Goal: Task Accomplishment & Management: Complete application form

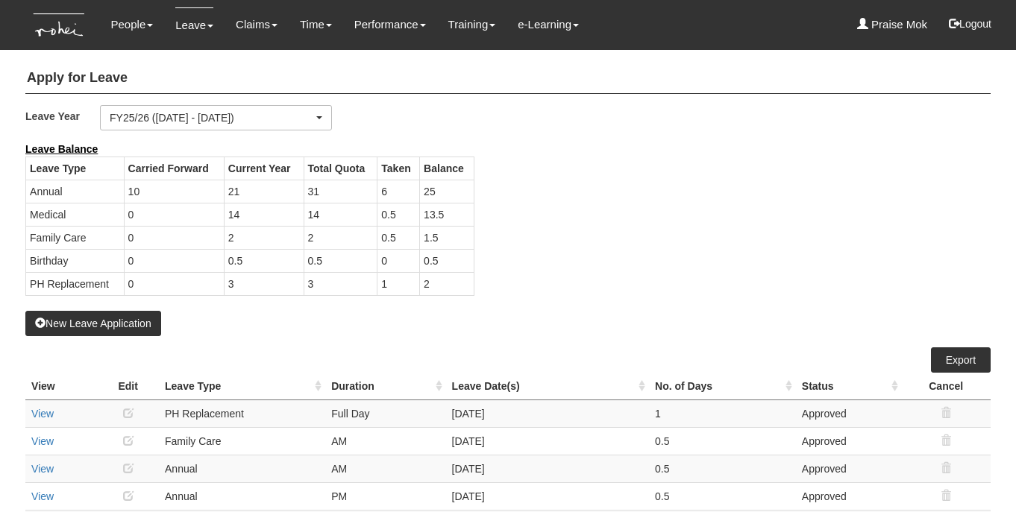
select select "50"
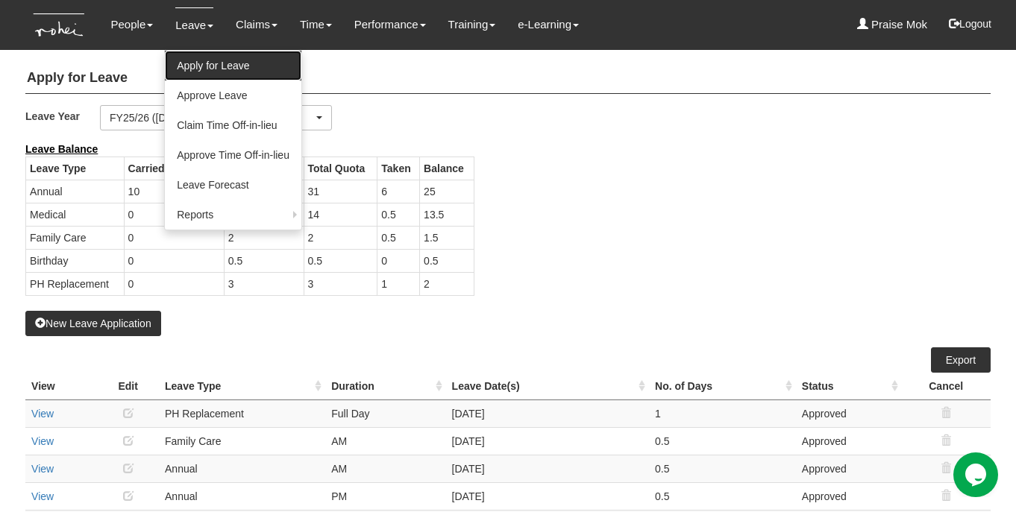
click at [196, 66] on link "Apply for Leave" at bounding box center [233, 66] width 137 height 30
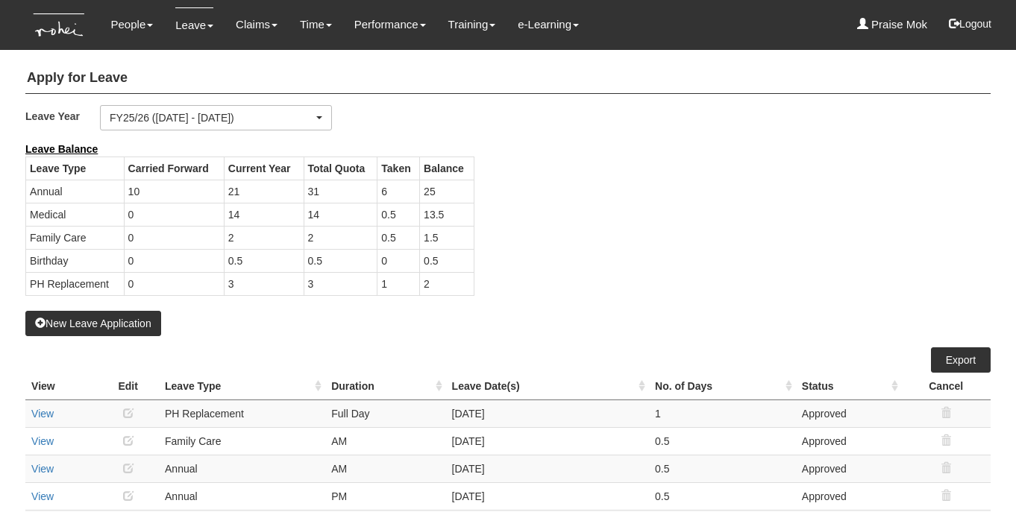
select select "50"
click at [130, 329] on button "New Leave Application" at bounding box center [93, 323] width 136 height 25
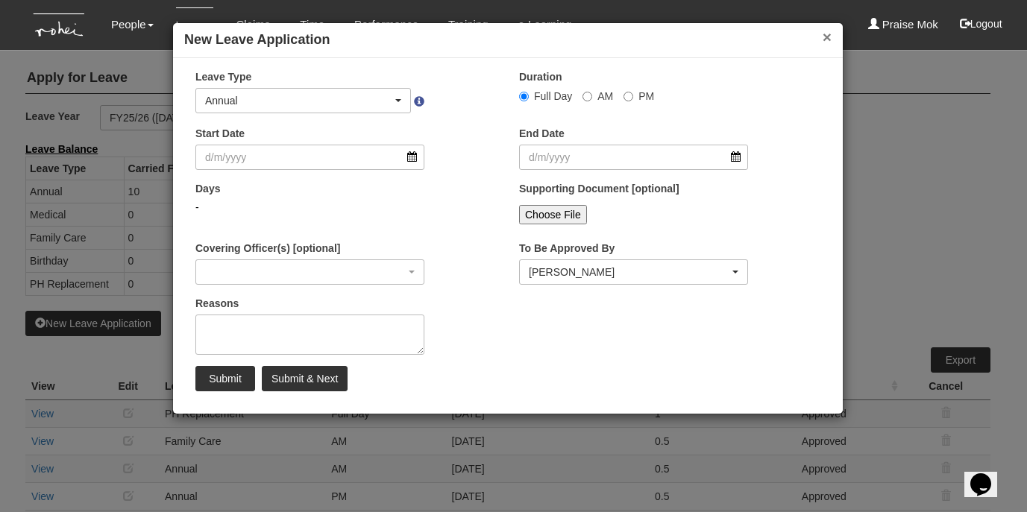
click at [828, 42] on button "×" at bounding box center [827, 37] width 9 height 16
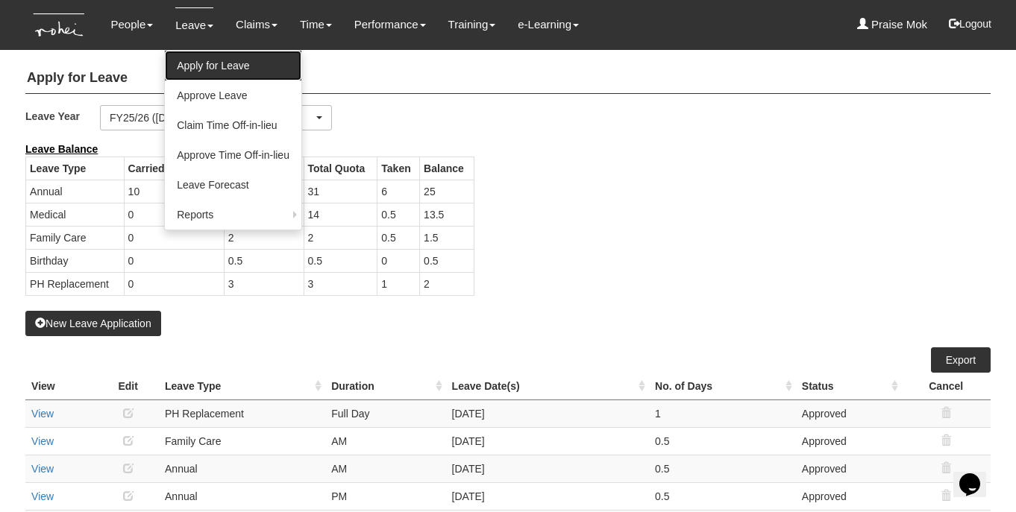
click at [206, 65] on link "Apply for Leave" at bounding box center [233, 66] width 137 height 30
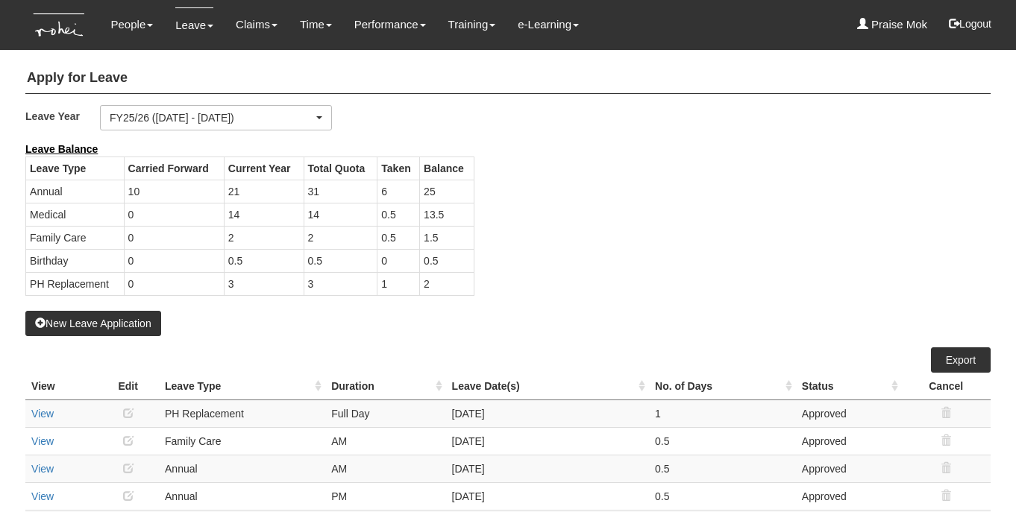
select select "50"
click at [110, 325] on button "New Leave Application" at bounding box center [93, 323] width 136 height 25
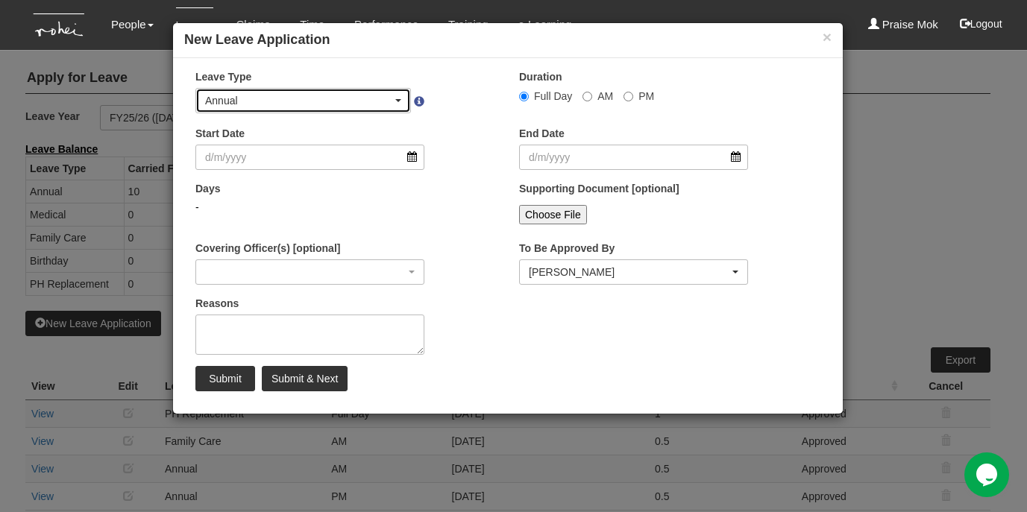
click at [396, 102] on div "Annual" at bounding box center [303, 100] width 196 height 15
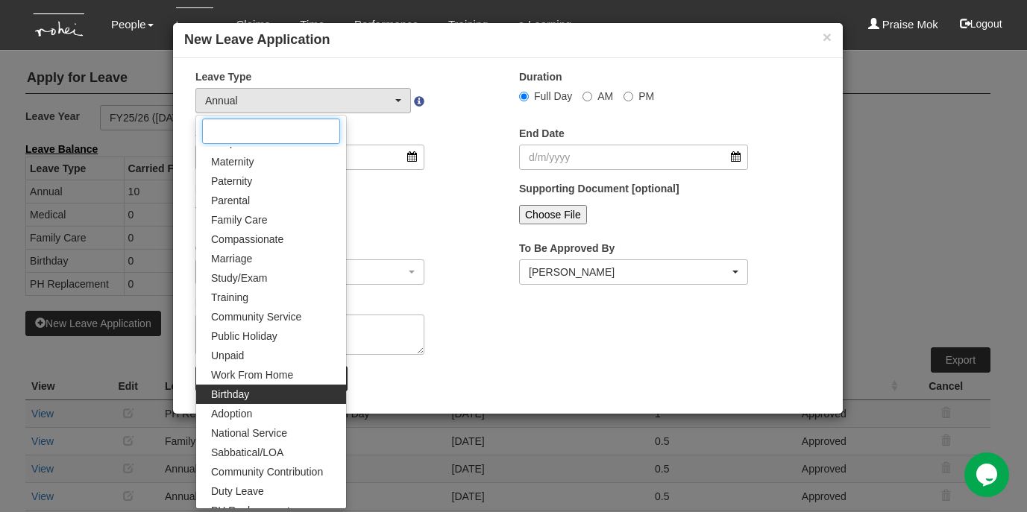
scroll to position [104, 0]
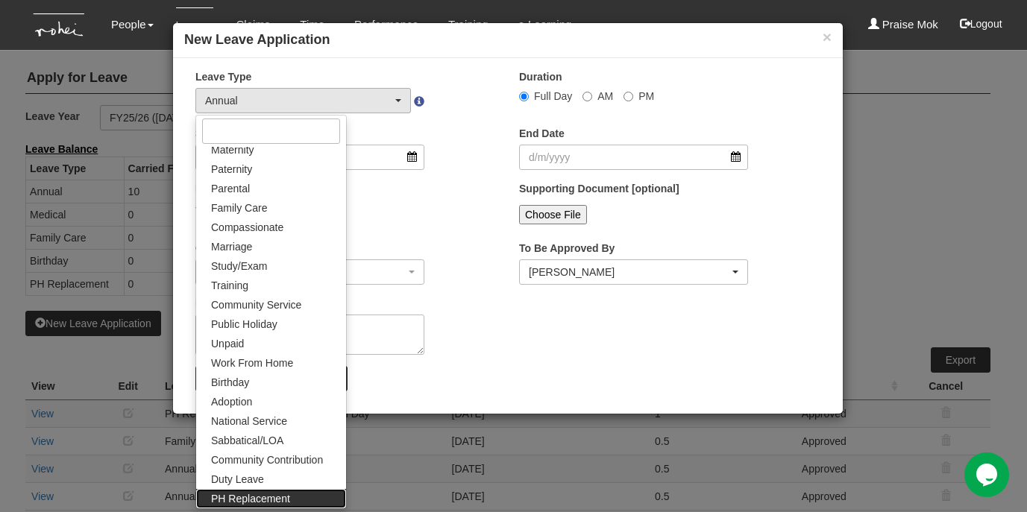
click at [260, 493] on span "PH Replacement" at bounding box center [250, 499] width 79 height 15
select select "26"
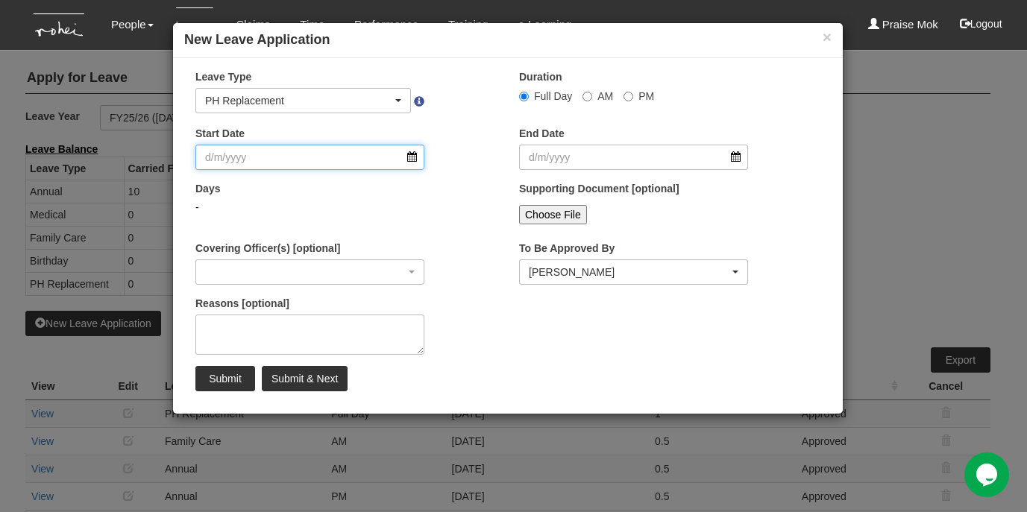
click at [411, 157] on input "Start Date" at bounding box center [309, 157] width 229 height 25
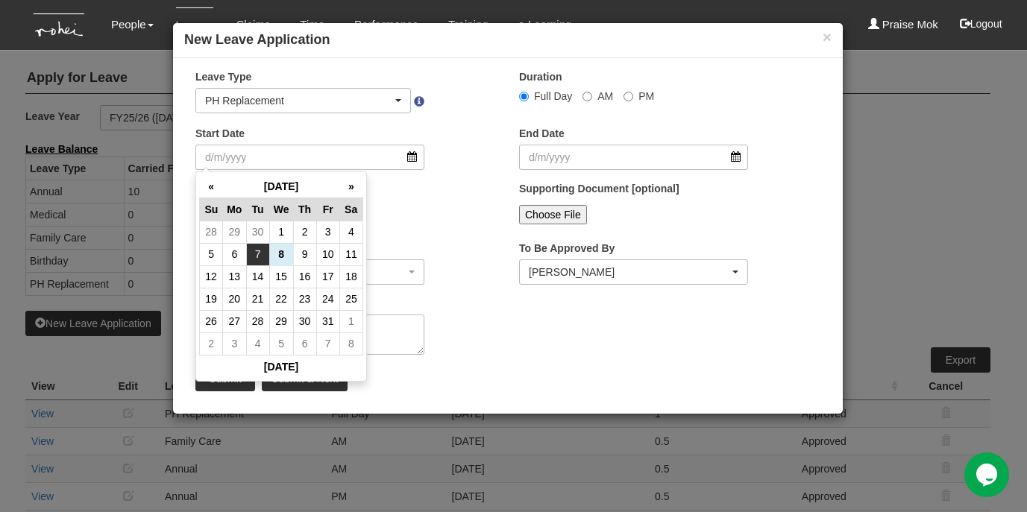
click at [254, 254] on td "7" at bounding box center [257, 254] width 23 height 22
type input "7/10/2025"
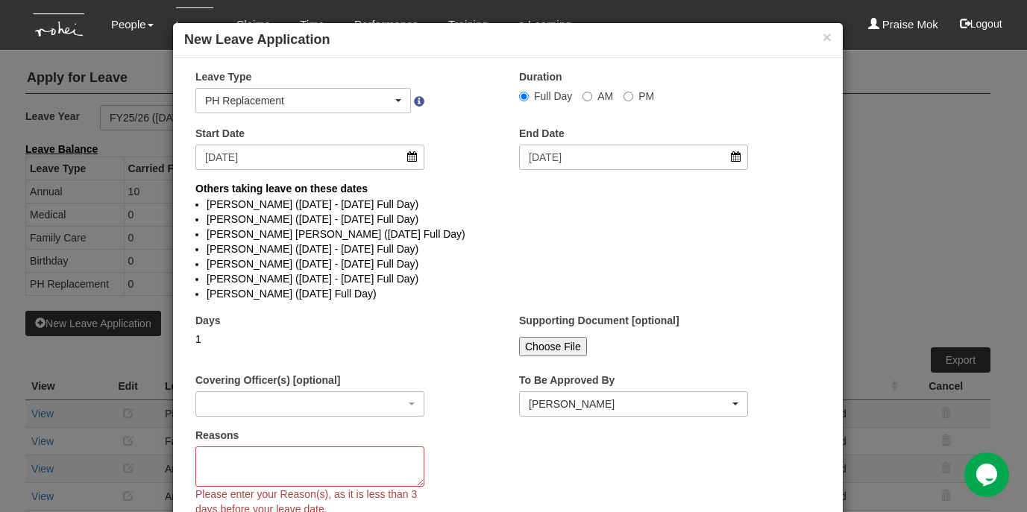
select select
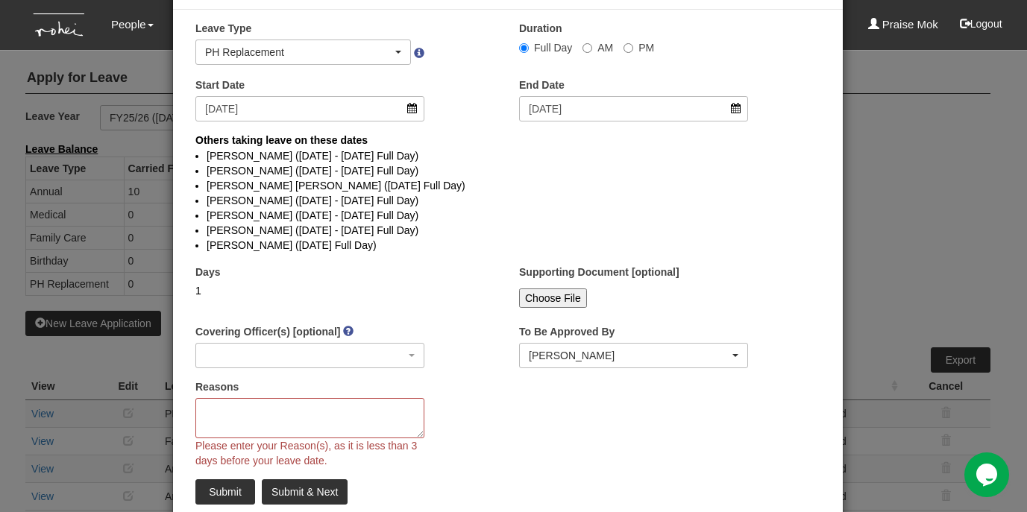
scroll to position [52, 0]
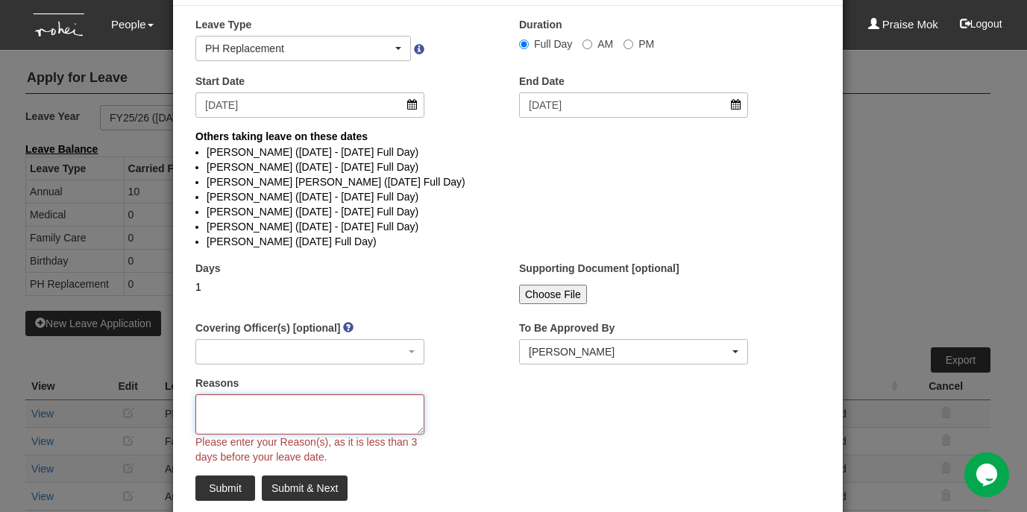
click at [236, 411] on textarea "Reasons" at bounding box center [309, 415] width 229 height 40
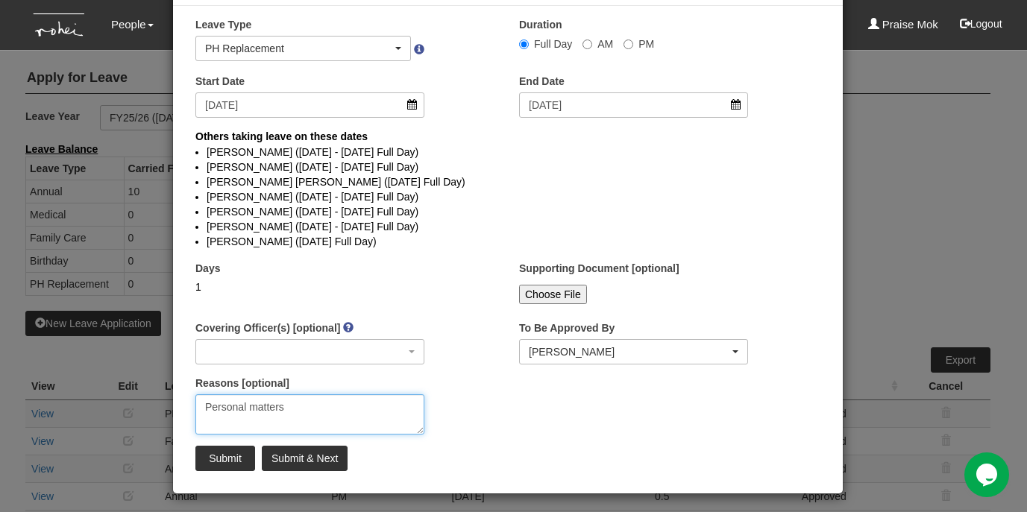
type textarea "Personal matters"
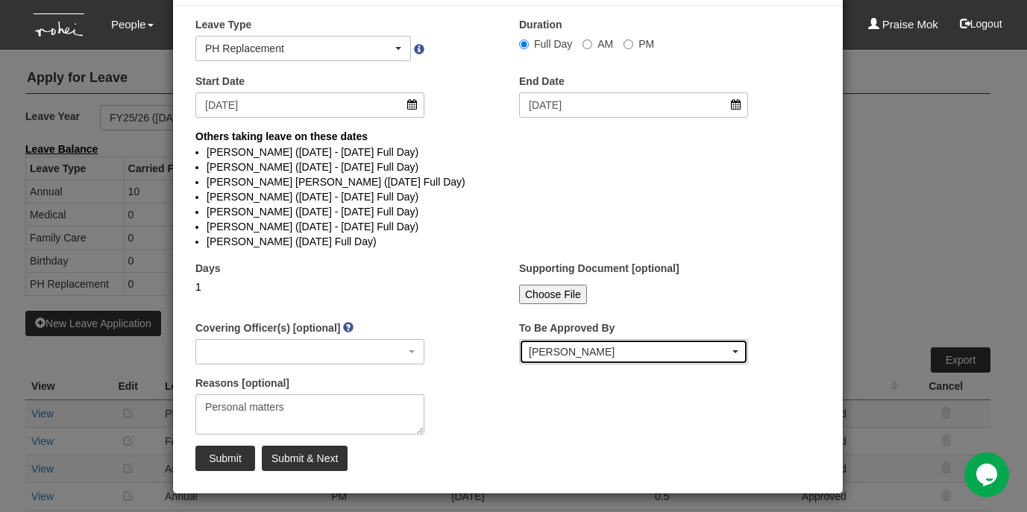
click at [533, 353] on div "[PERSON_NAME]" at bounding box center [629, 352] width 201 height 15
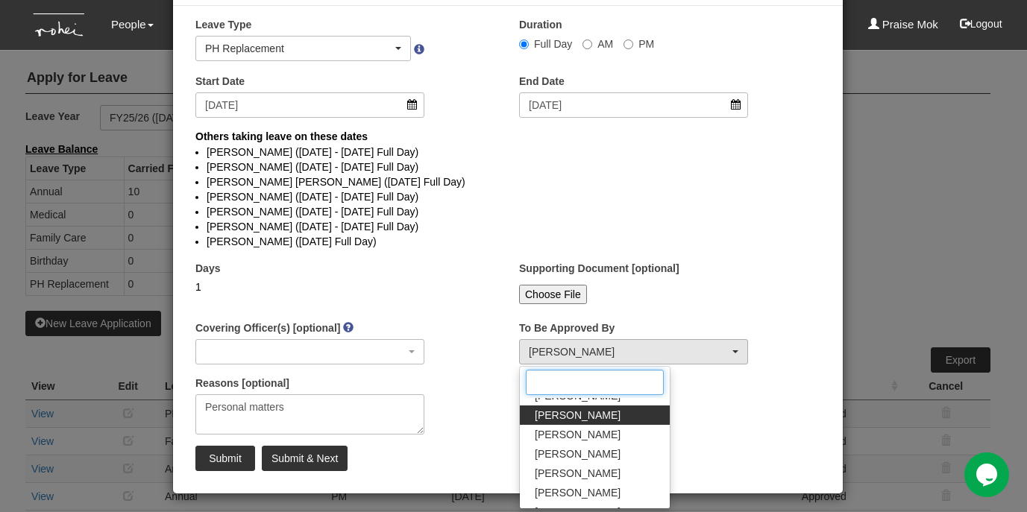
scroll to position [145, 0]
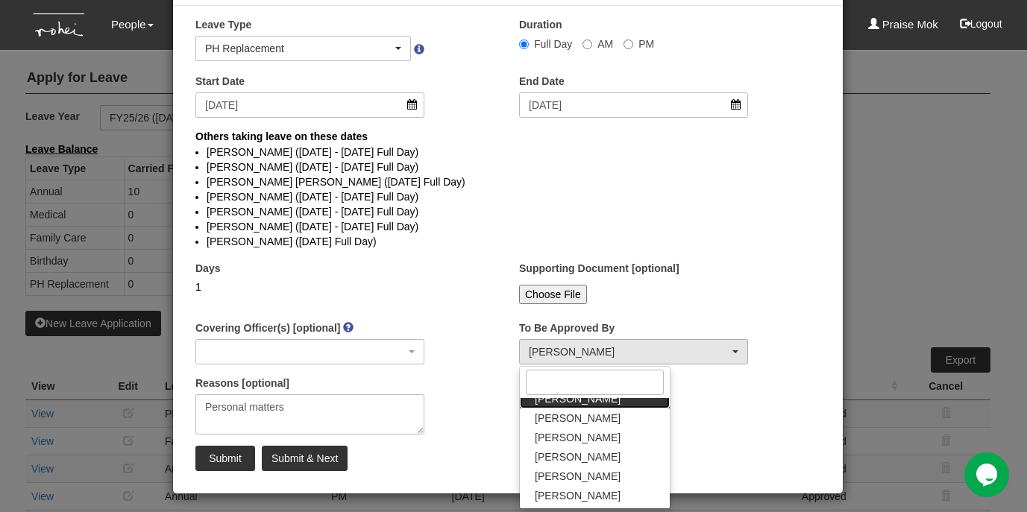
click at [542, 402] on span "[PERSON_NAME]" at bounding box center [578, 399] width 86 height 15
select select "4501bef8-d380-4b60-ac98-9fc585202088"
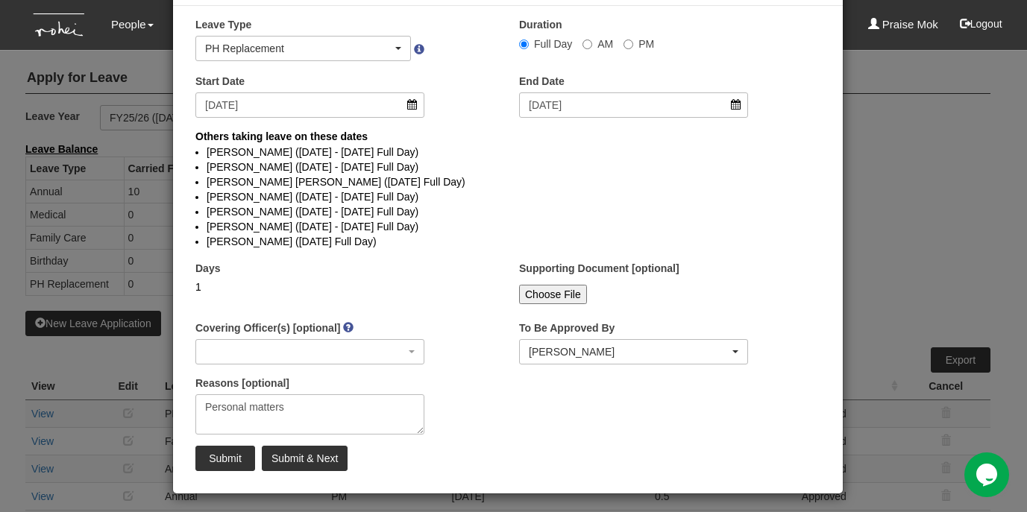
click at [456, 398] on div "Reasons [optional] Personal matters" at bounding box center [346, 411] width 324 height 70
click at [228, 459] on input "Submit" at bounding box center [225, 458] width 60 height 25
select select "1"
select select
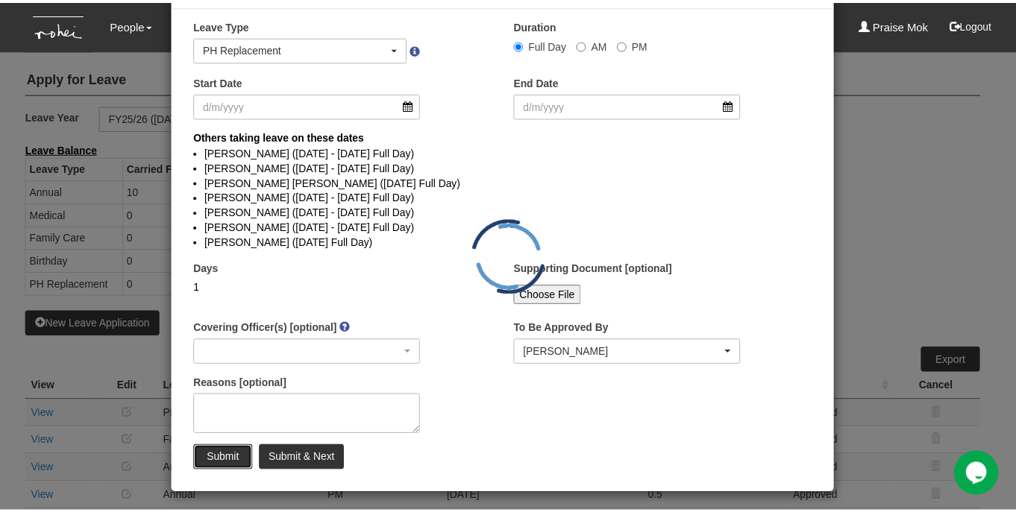
scroll to position [0, 0]
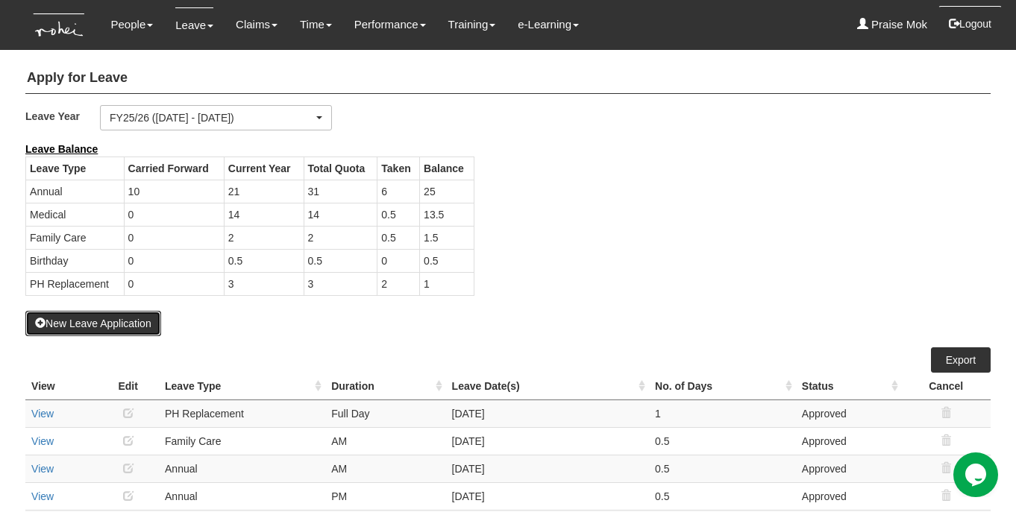
select select "50"
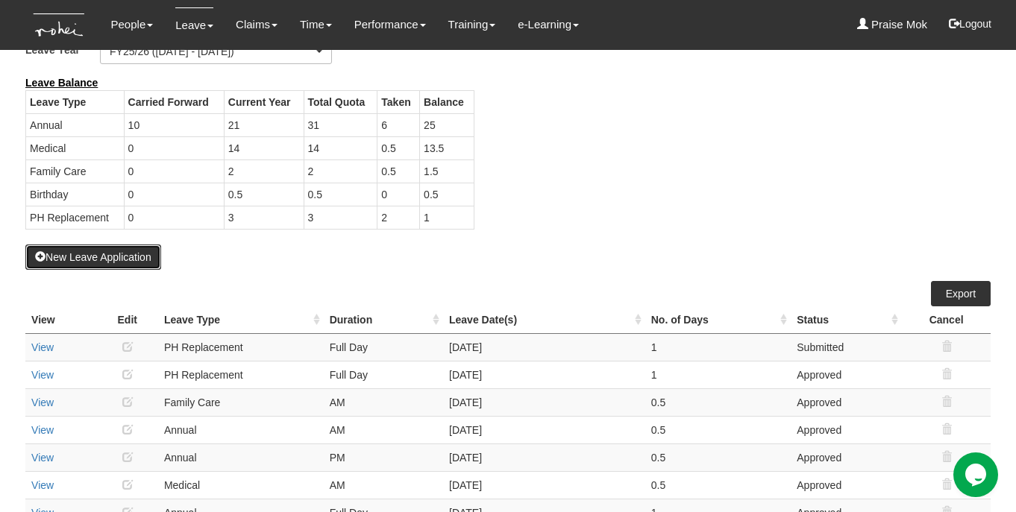
scroll to position [68, 0]
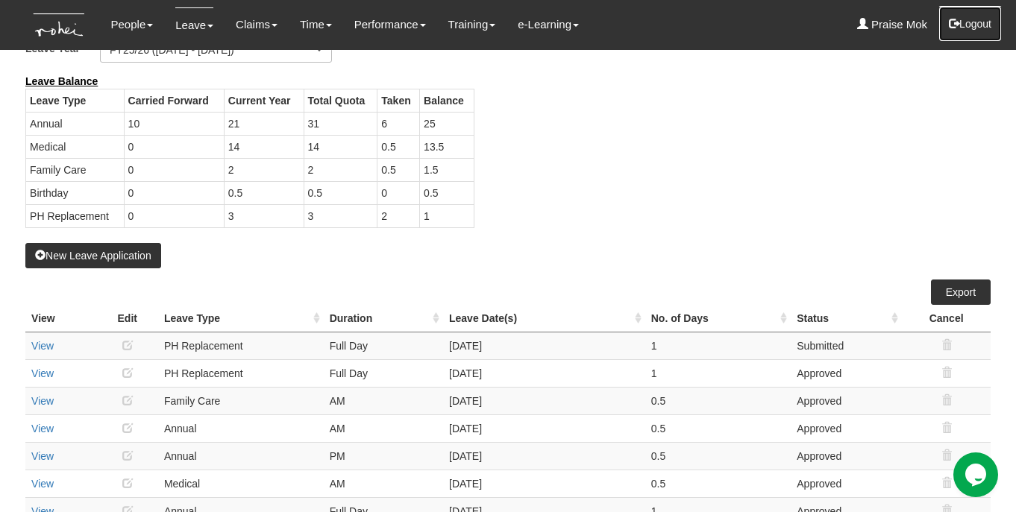
click at [981, 21] on button "Logout" at bounding box center [969, 24] width 63 height 36
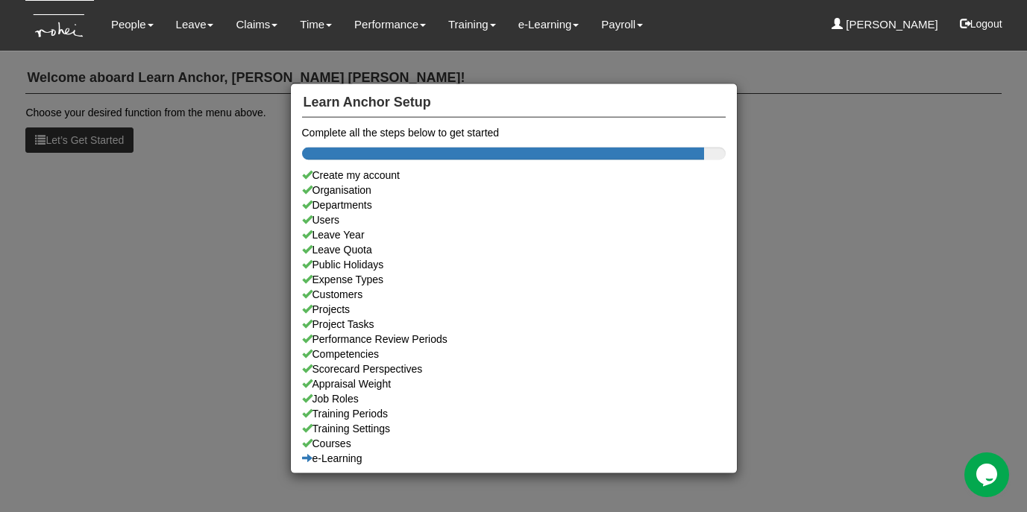
click at [225, 191] on div "Learn Anchor Setup Complete all the steps below to get started Create my accoun…" at bounding box center [513, 256] width 1027 height 512
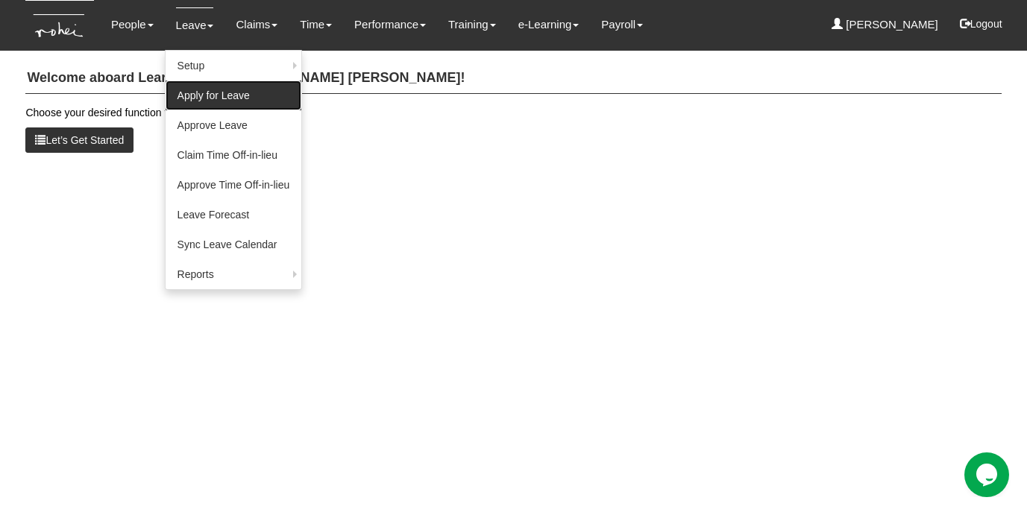
click at [190, 99] on link "Apply for Leave" at bounding box center [234, 96] width 137 height 30
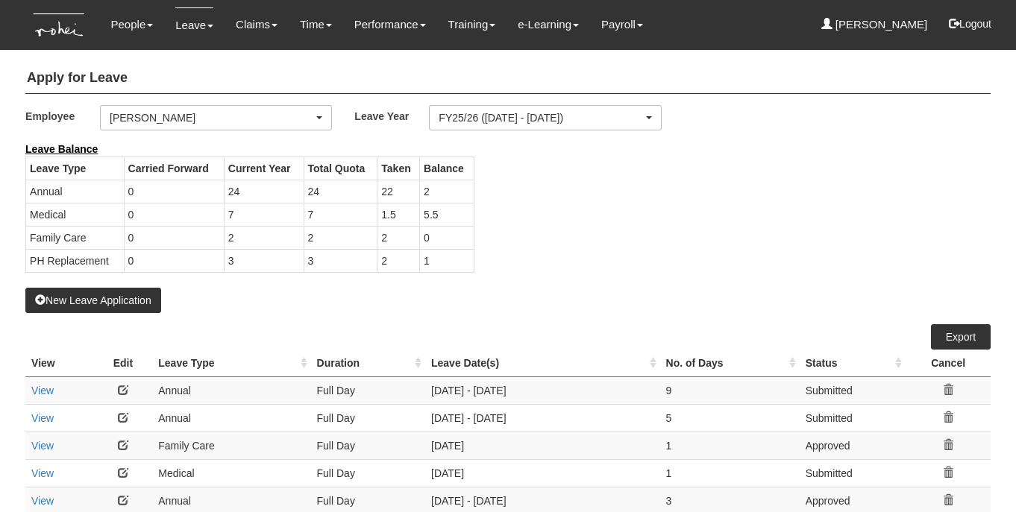
select select "50"
click at [122, 420] on link at bounding box center [123, 418] width 10 height 10
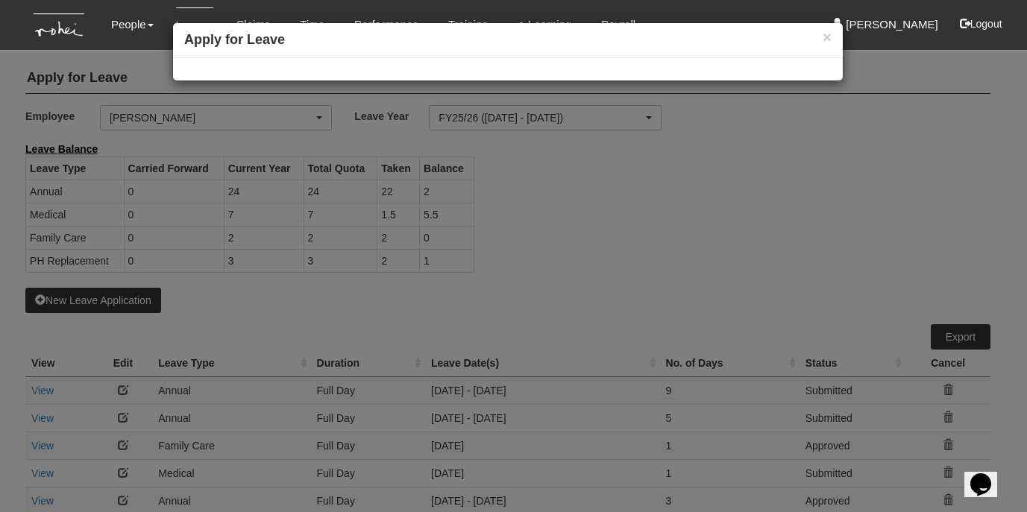
select select
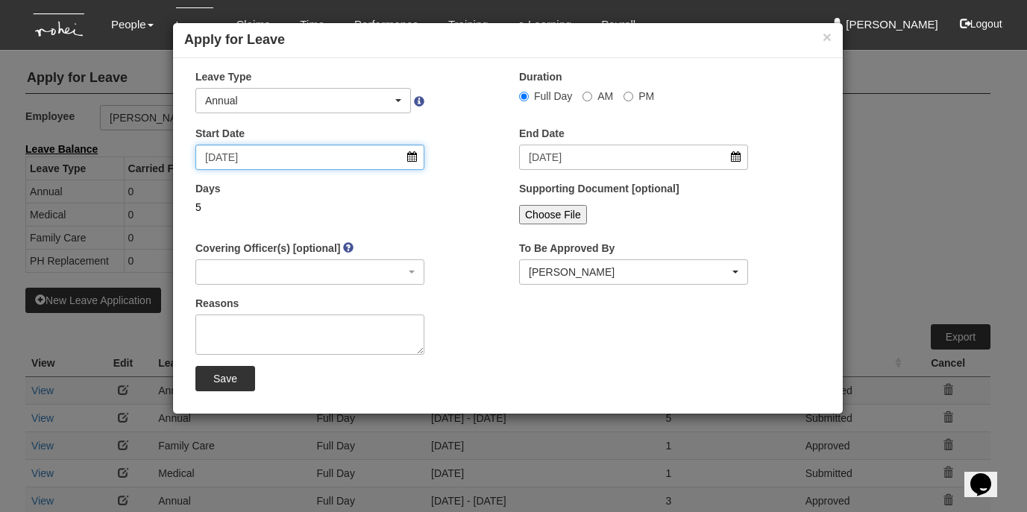
click at [416, 157] on input "[DATE]" at bounding box center [309, 157] width 229 height 25
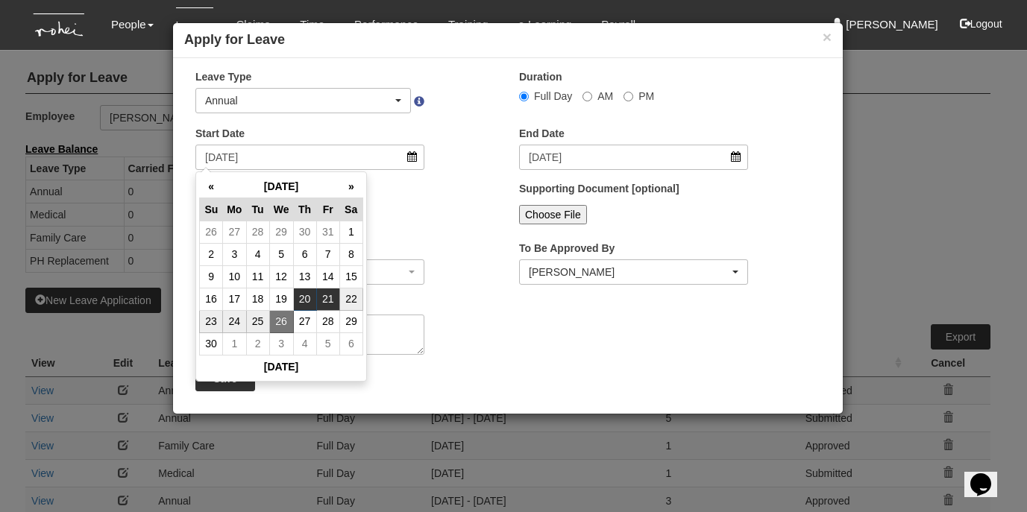
click at [325, 300] on td "21" at bounding box center [327, 299] width 23 height 22
type input "[DATE]"
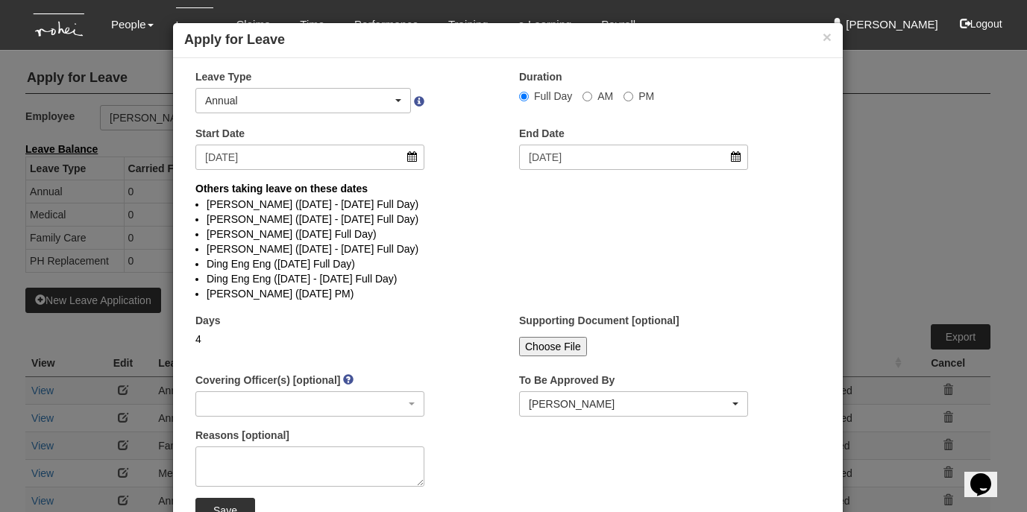
select select
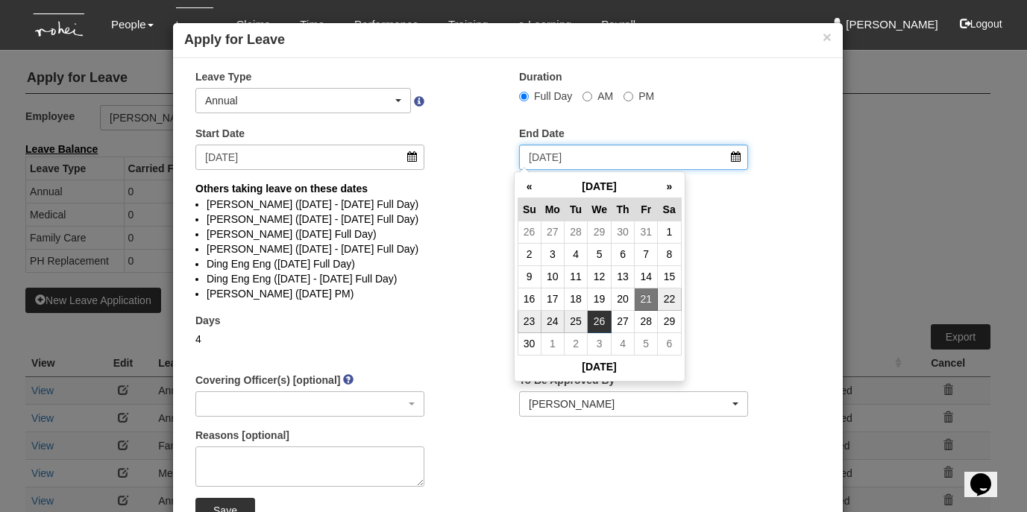
click at [732, 155] on input "[DATE]" at bounding box center [633, 157] width 229 height 25
click at [579, 320] on td "25" at bounding box center [576, 321] width 23 height 22
type input "[DATE]"
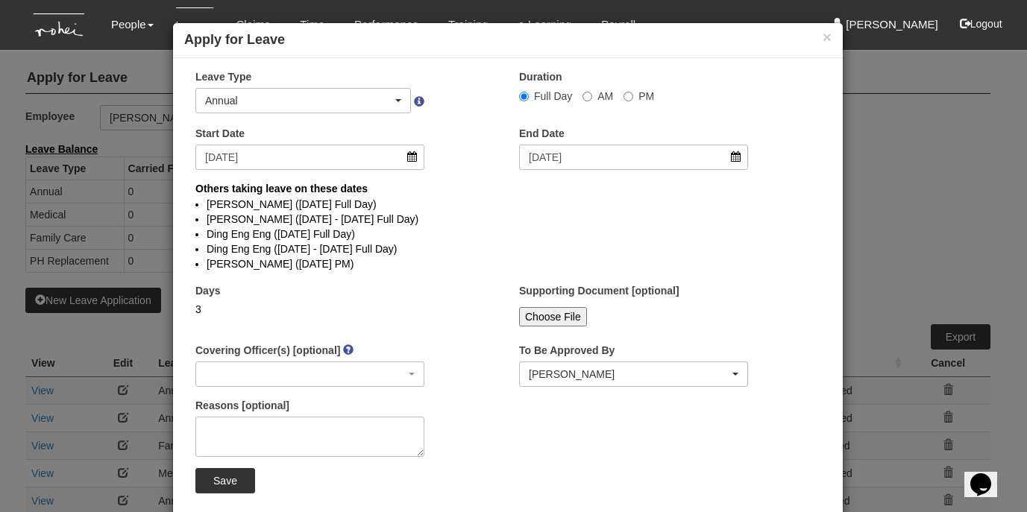
select select
click at [207, 480] on input "Save" at bounding box center [225, 480] width 60 height 25
select select
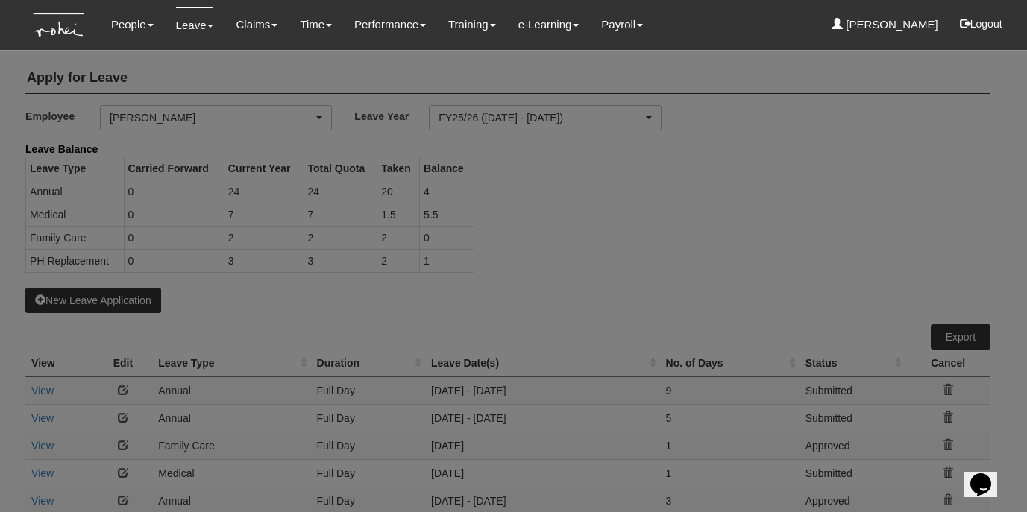
select select "50"
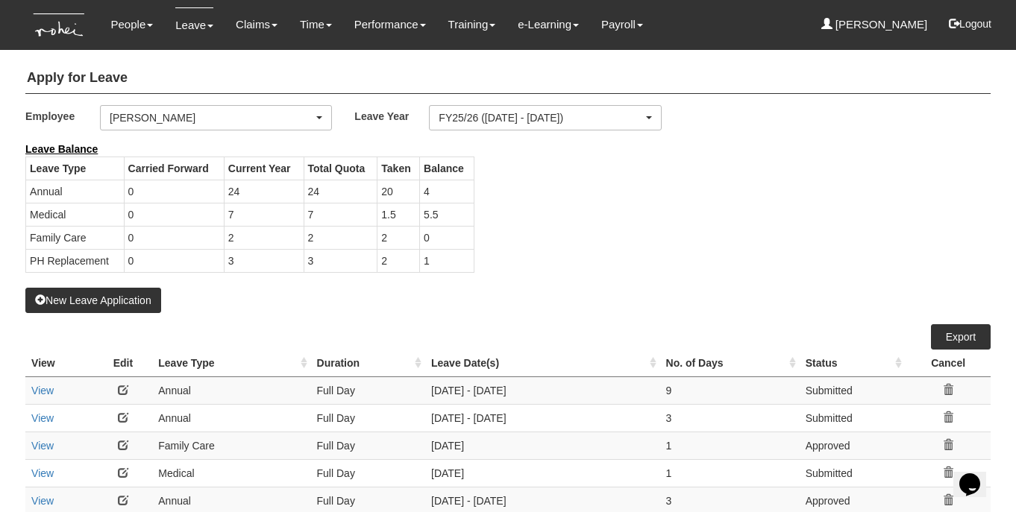
click at [125, 393] on link at bounding box center [123, 390] width 10 height 10
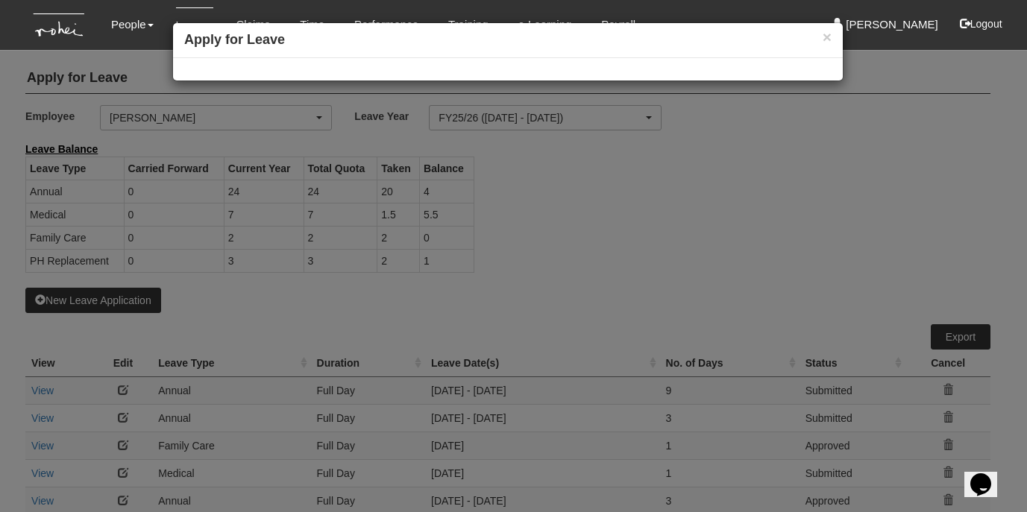
select select
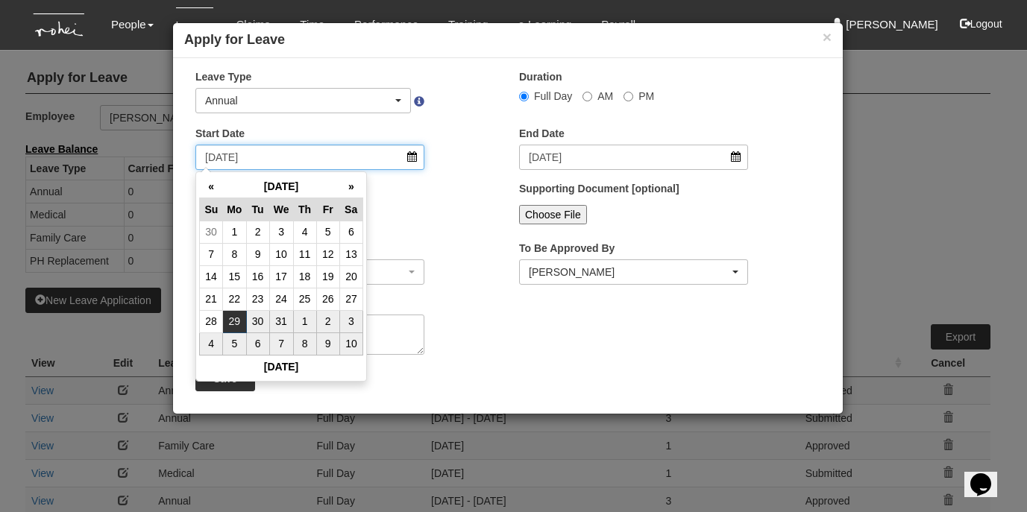
click at [416, 158] on input "[DATE]" at bounding box center [309, 157] width 229 height 25
click at [330, 301] on td "26" at bounding box center [327, 299] width 23 height 22
type input "[DATE]"
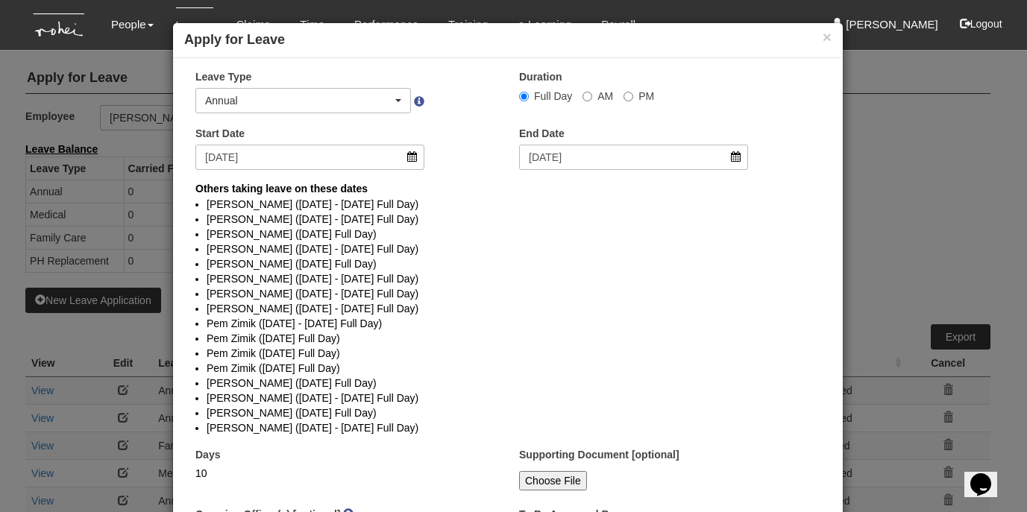
select select
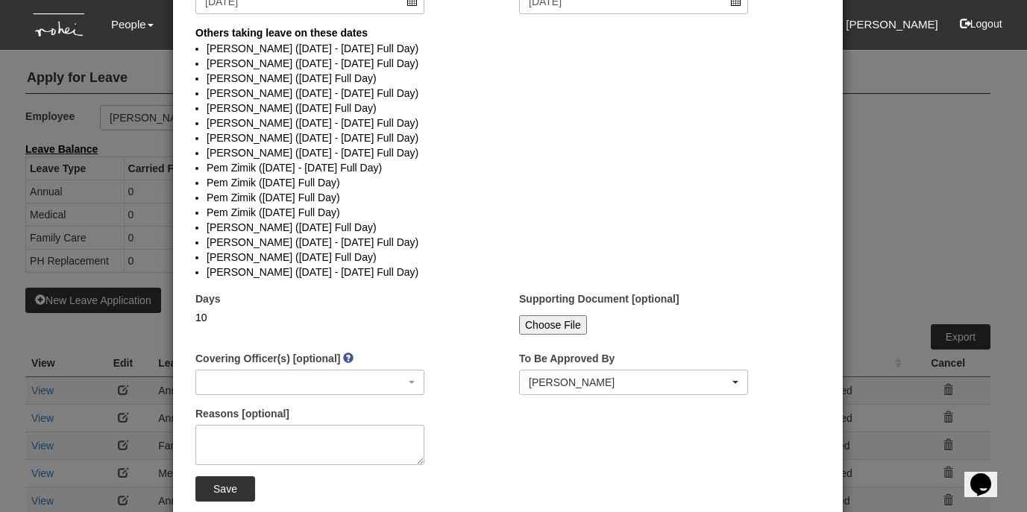
scroll to position [191, 0]
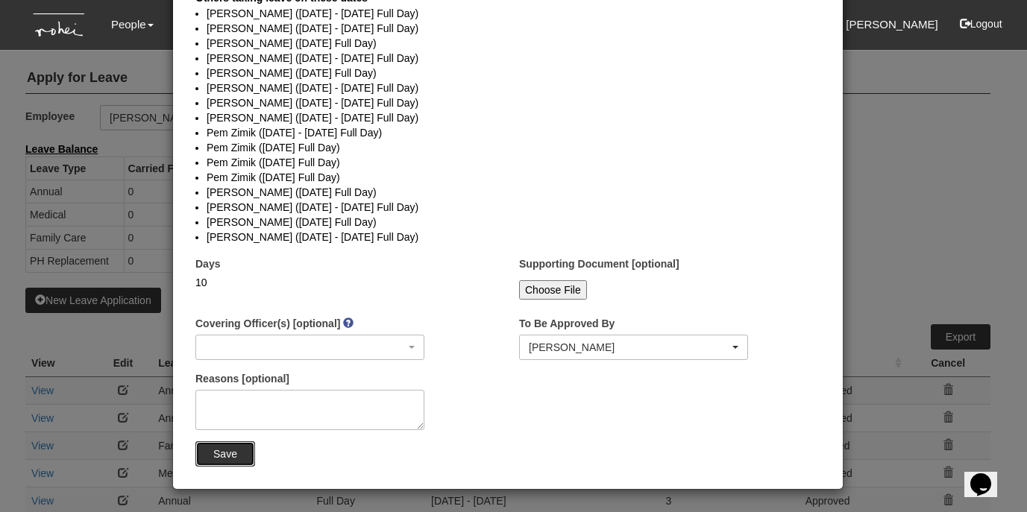
click at [217, 455] on input "Save" at bounding box center [225, 454] width 60 height 25
select select
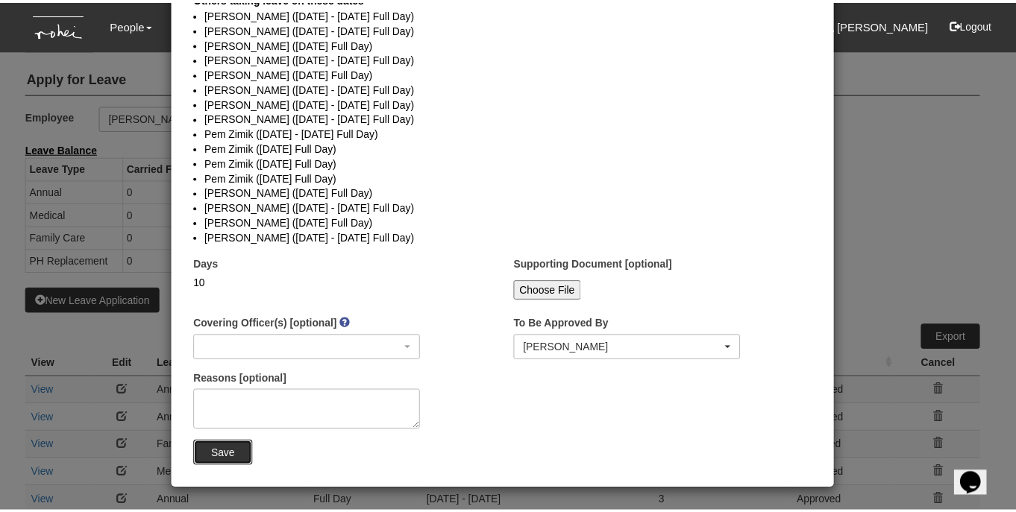
scroll to position [0, 0]
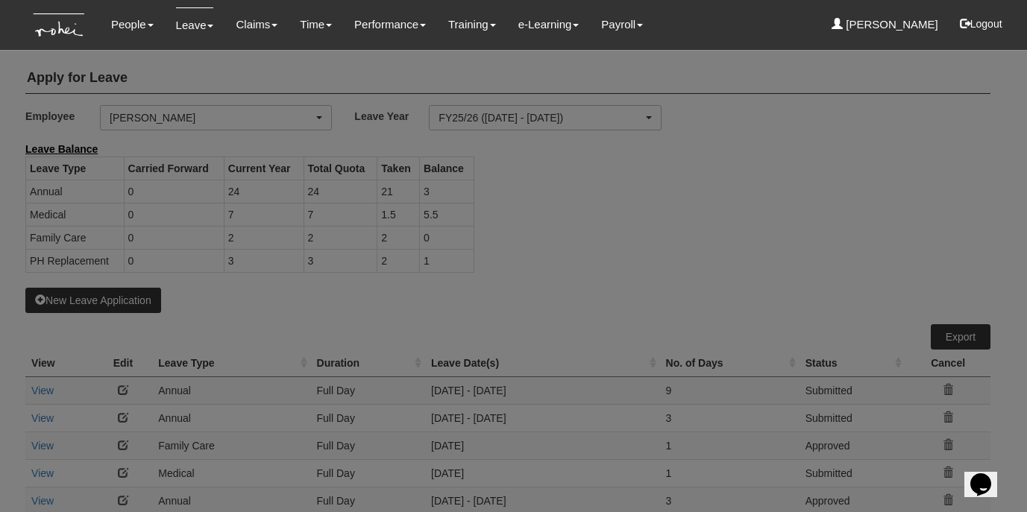
select select "50"
